Goal: Information Seeking & Learning: Check status

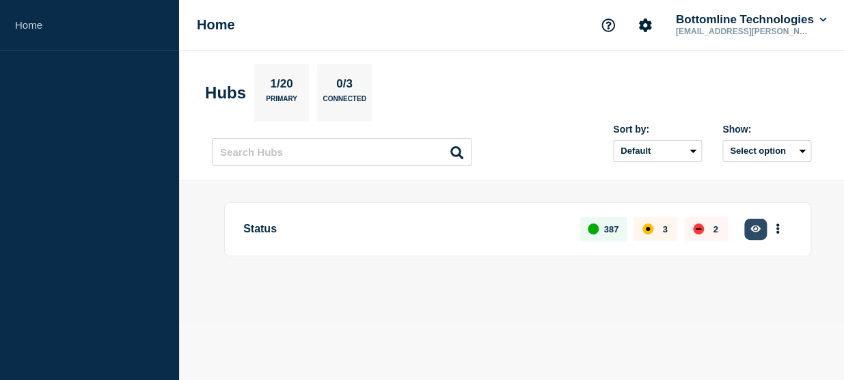
click at [762, 235] on button "button" at bounding box center [755, 229] width 23 height 21
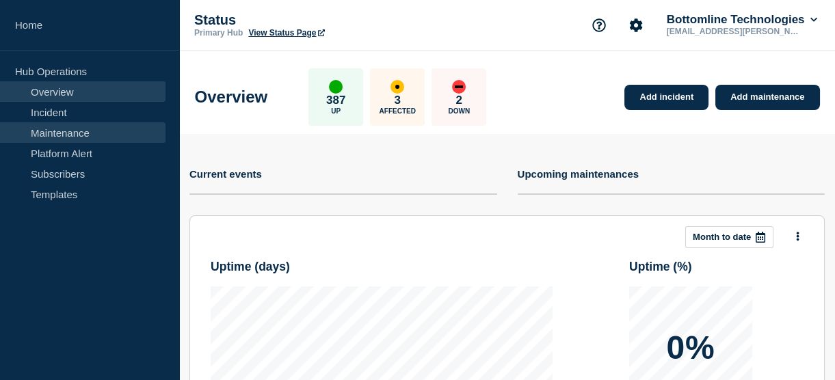
click at [46, 127] on link "Maintenance" at bounding box center [82, 132] width 165 height 21
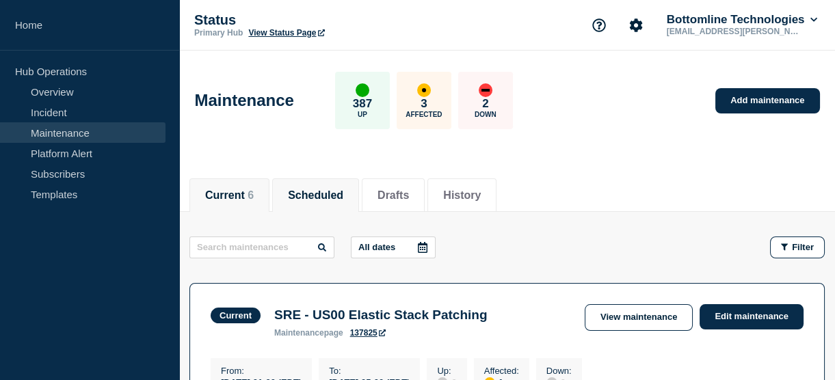
click at [323, 189] on button "Scheduled" at bounding box center [315, 195] width 55 height 12
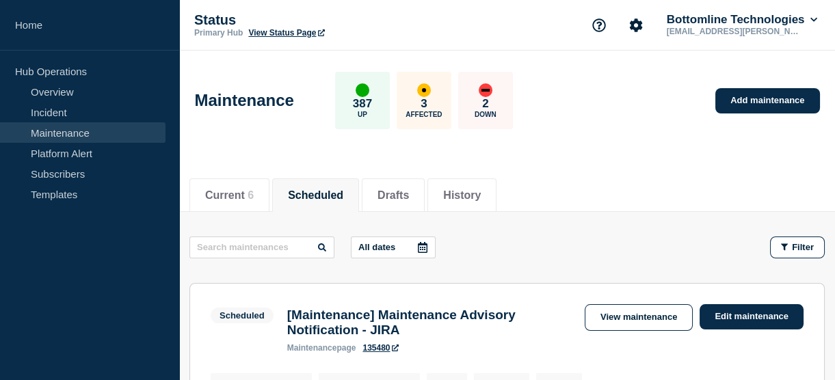
click at [429, 239] on div at bounding box center [422, 247] width 25 height 21
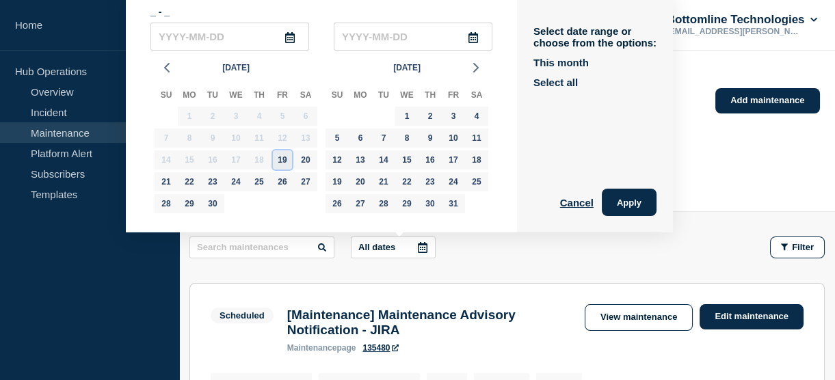
click at [286, 162] on div "19" at bounding box center [282, 159] width 19 height 19
type input "[DATE]"
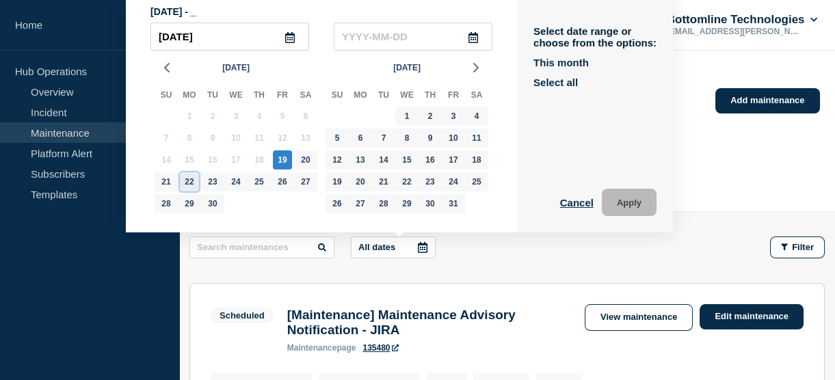
click at [191, 180] on div "22" at bounding box center [189, 181] width 19 height 19
type input "[DATE]"
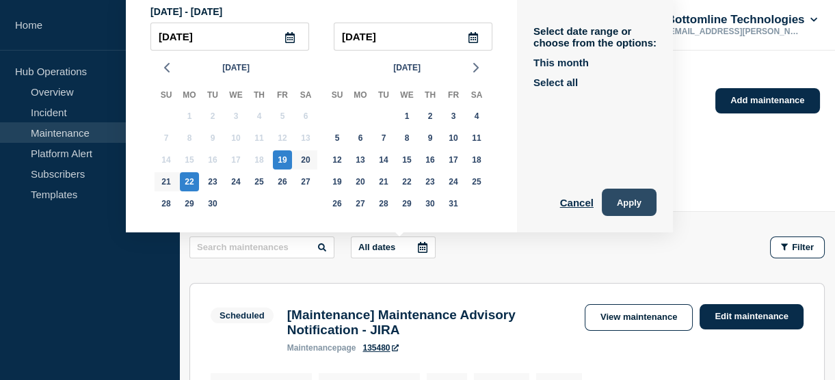
click at [621, 202] on button "Apply" at bounding box center [628, 202] width 55 height 27
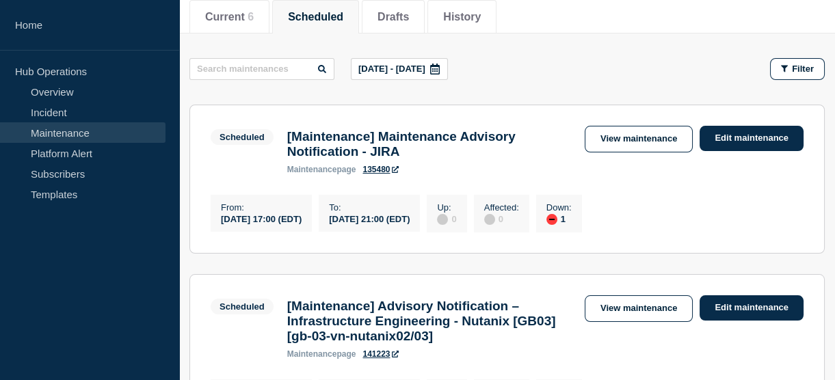
scroll to position [185, 0]
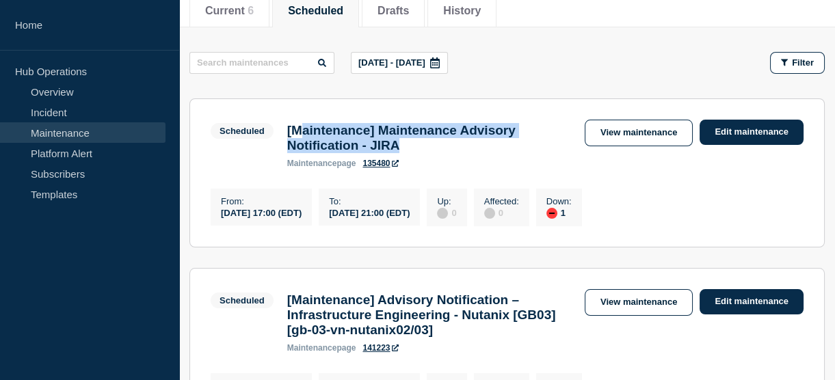
drag, startPoint x: 427, startPoint y: 145, endPoint x: 299, endPoint y: 131, distance: 128.6
click at [299, 131] on h3 "[Maintenance] Maintenance Advisory Notification - JIRA" at bounding box center [429, 138] width 284 height 30
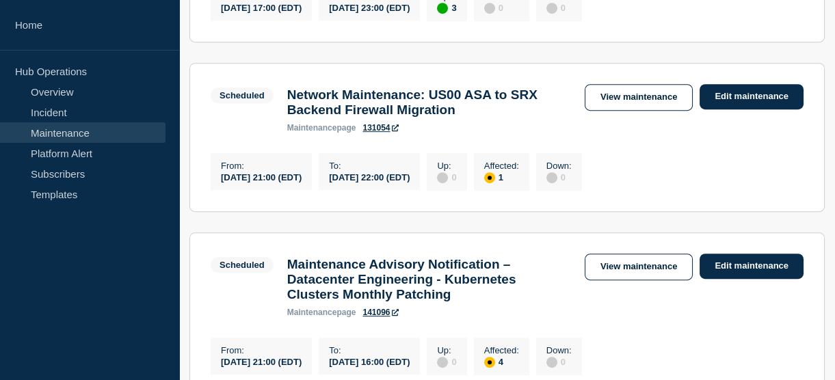
scroll to position [1290, 0]
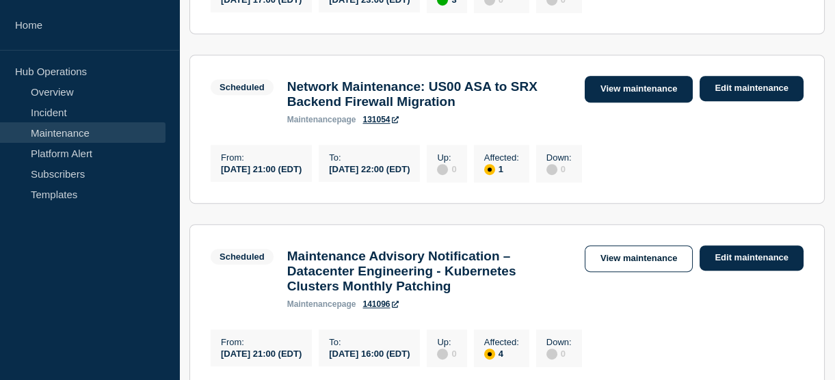
click at [623, 103] on link "View maintenance" at bounding box center [638, 89] width 108 height 27
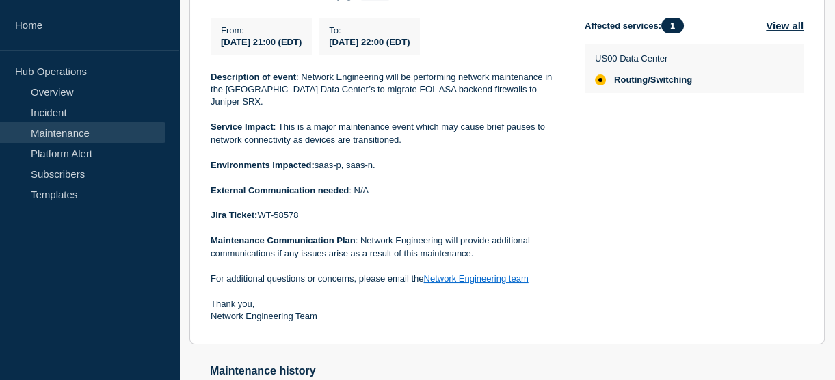
scroll to position [342, 0]
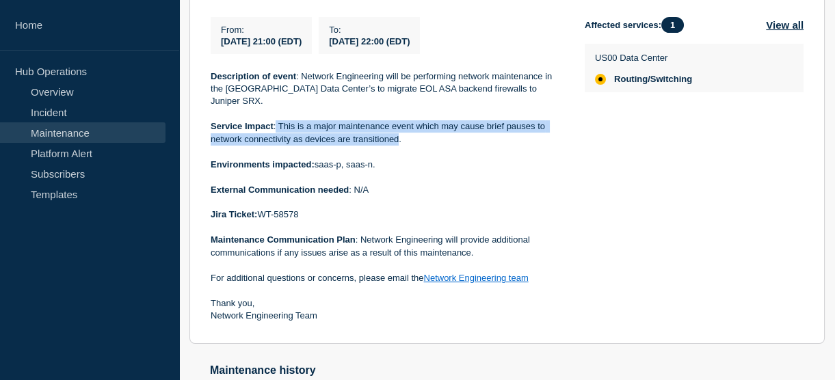
drag, startPoint x: 399, startPoint y: 130, endPoint x: 274, endPoint y: 118, distance: 125.7
click at [274, 120] on p "Service Impact : This is a major maintenance event which may cause brief pauses…" at bounding box center [387, 132] width 352 height 25
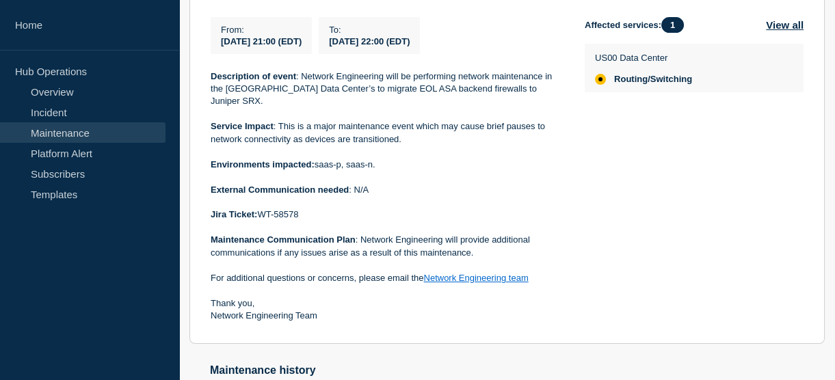
drag, startPoint x: 274, startPoint y: 118, endPoint x: 264, endPoint y: 61, distance: 57.7
click at [264, 61] on div "From : [DATE] 21:00 (EDT) To : [DATE] 22:00 (EDT) Description of event : Networ…" at bounding box center [398, 170] width 374 height 306
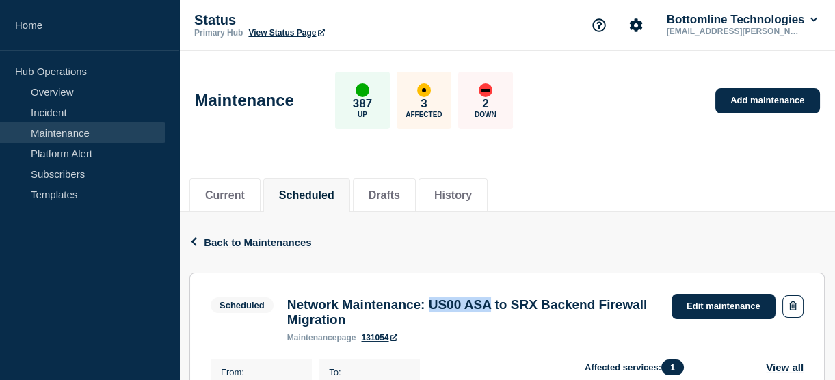
drag, startPoint x: 454, startPoint y: 306, endPoint x: 523, endPoint y: 300, distance: 69.3
click at [523, 300] on h3 "Network Maintenance: US00 ASA to SRX Backend Firewall Migration" at bounding box center [472, 312] width 370 height 30
copy h3 "US00 ASA"
click at [198, 239] on icon "button" at bounding box center [194, 241] width 10 height 9
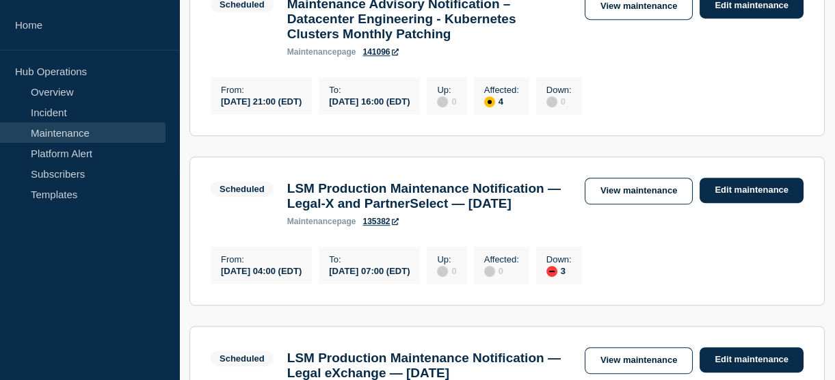
scroll to position [1542, 0]
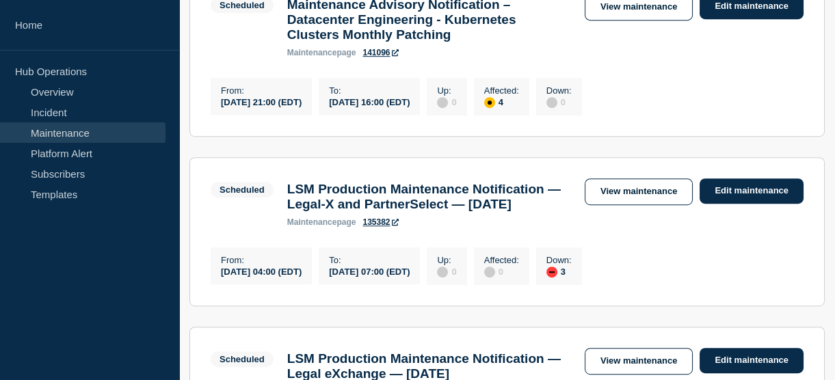
drag, startPoint x: 397, startPoint y: 183, endPoint x: 474, endPoint y: 181, distance: 77.3
click at [420, 115] on div "To : [DATE] 16:00 (EDT)" at bounding box center [369, 96] width 101 height 37
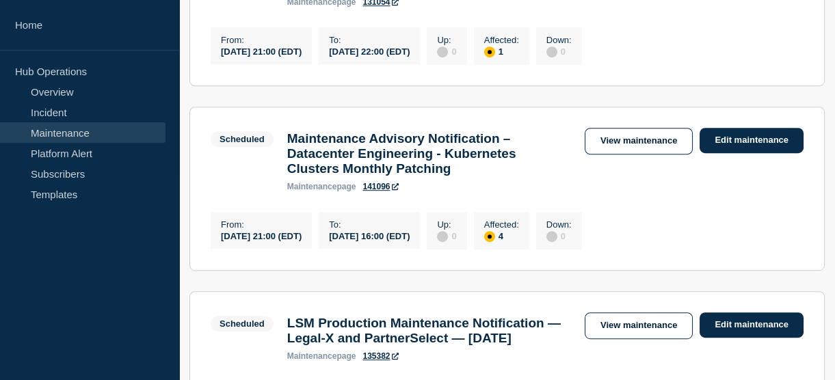
scroll to position [1405, 0]
